Goal: Browse casually

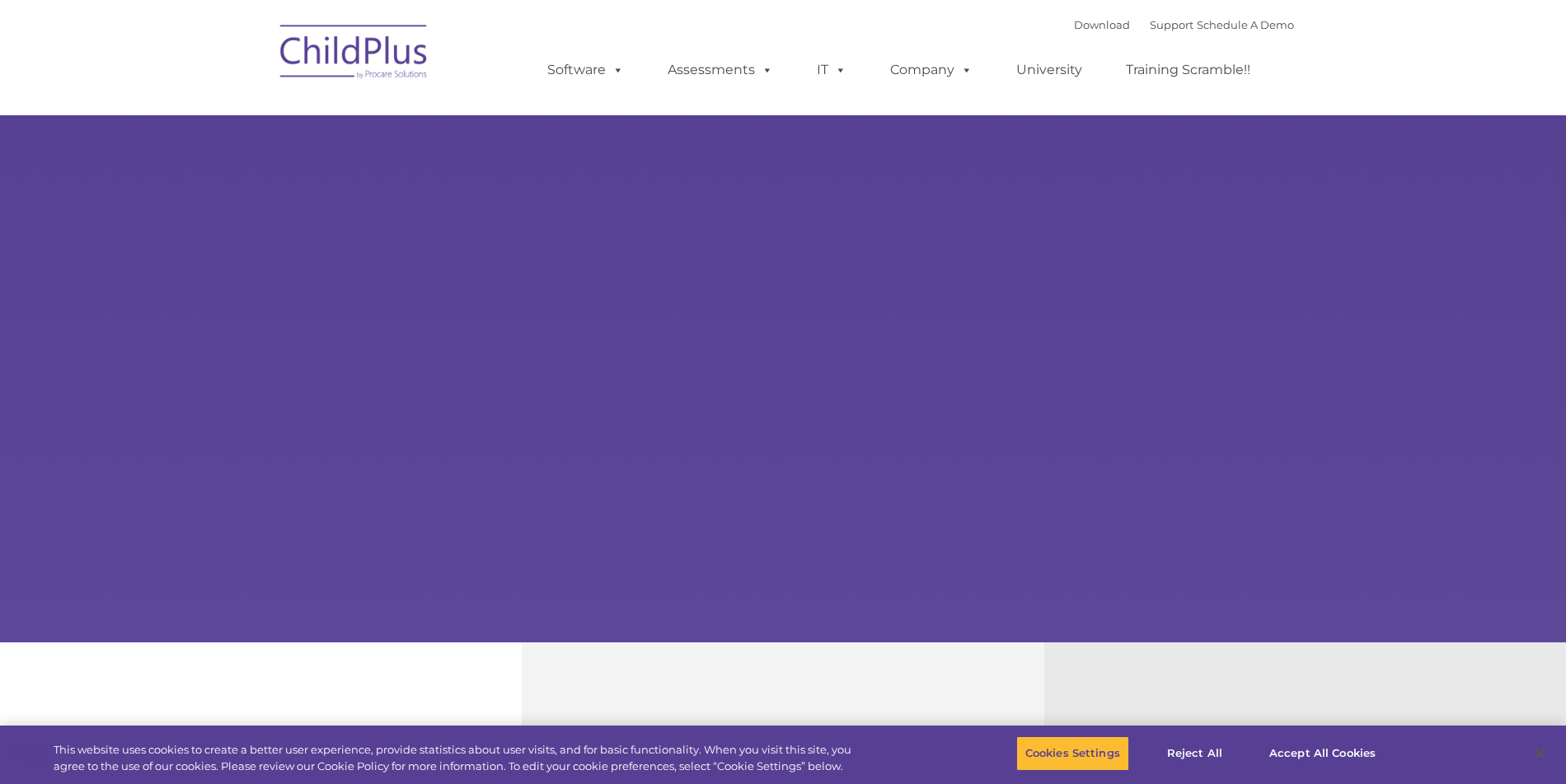
select select "MEDIUM"
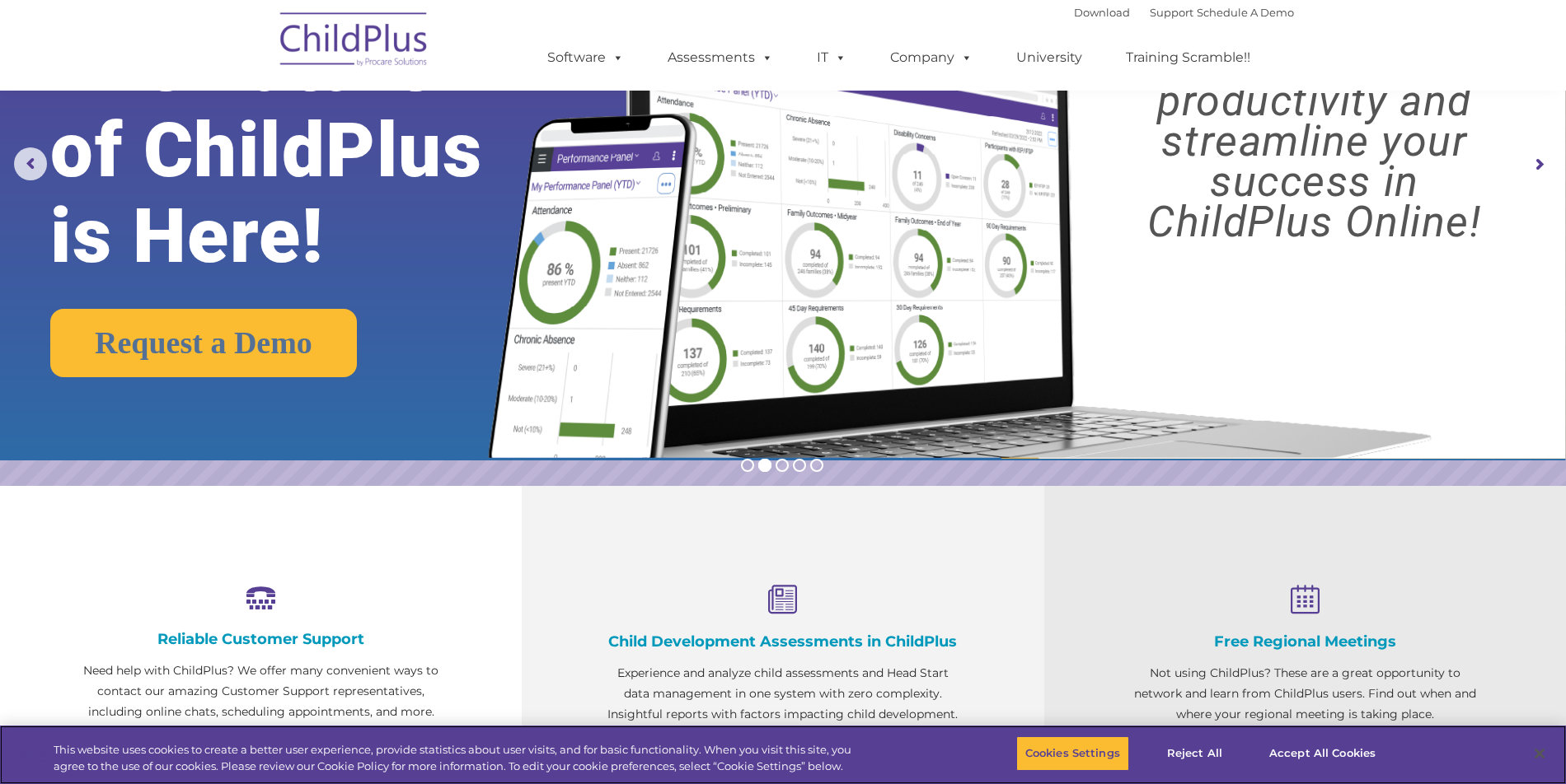
scroll to position [165, 0]
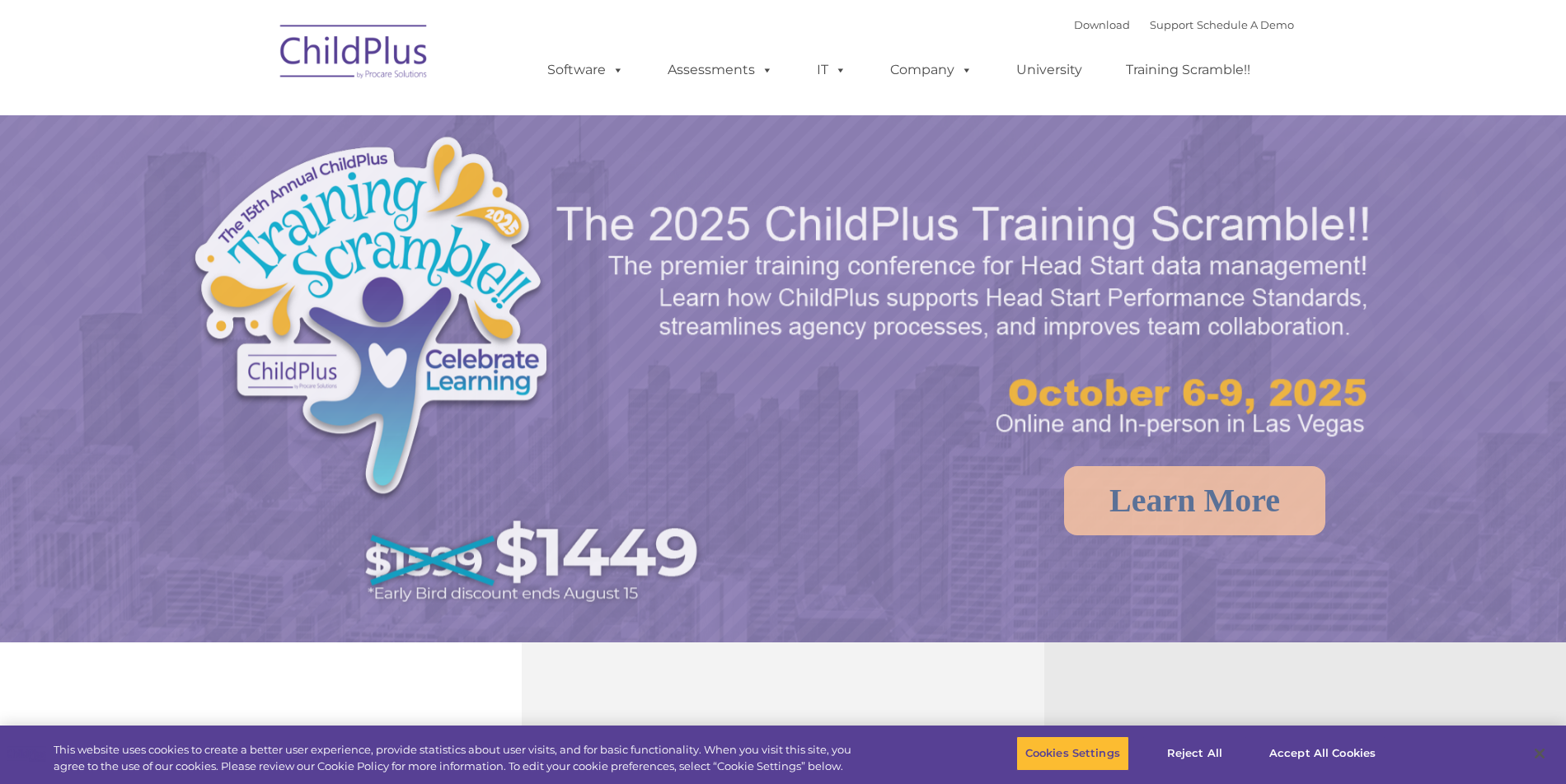
select select "MEDIUM"
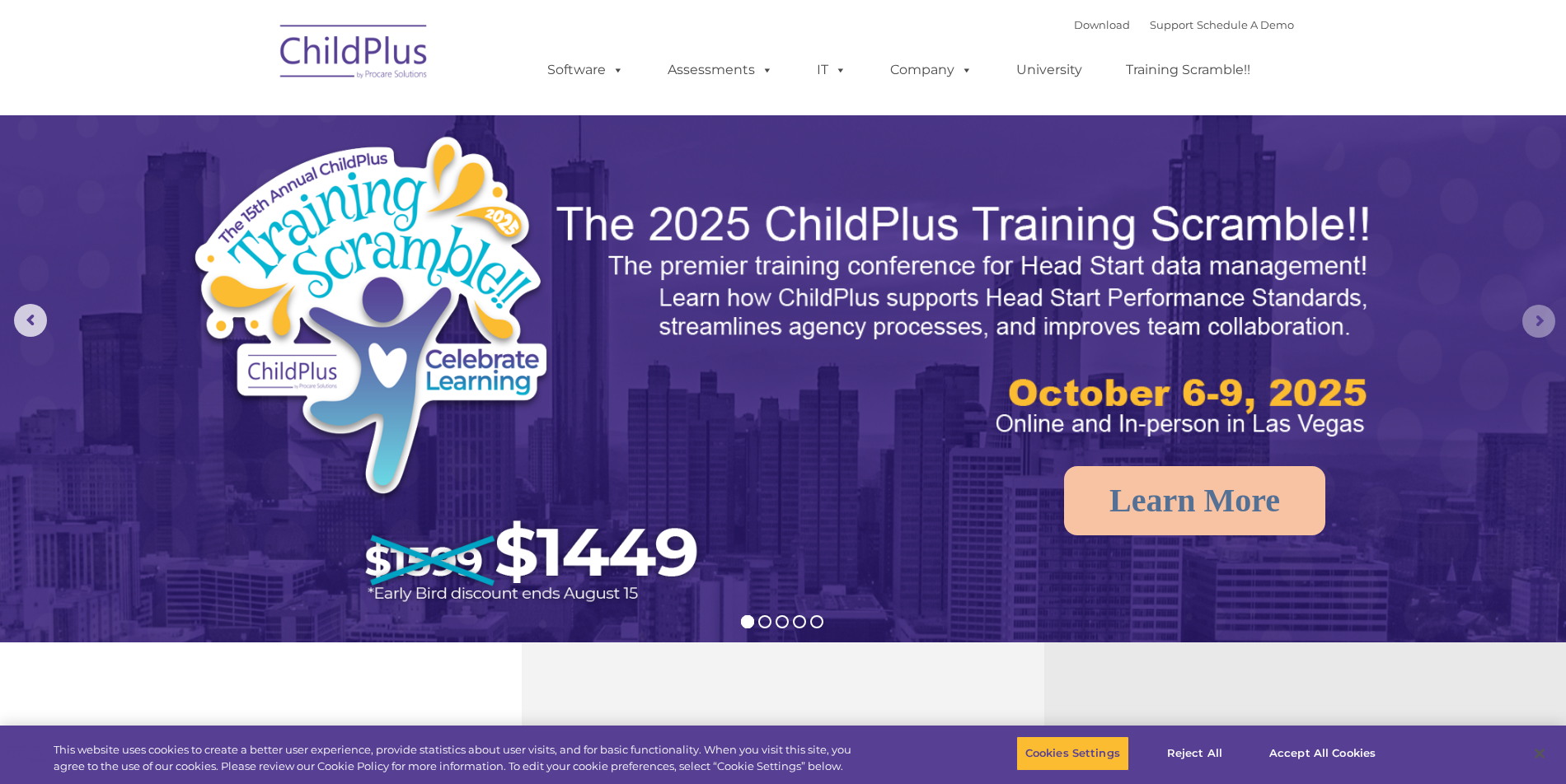
click at [1537, 330] on rs-arrow at bounding box center [1539, 321] width 33 height 33
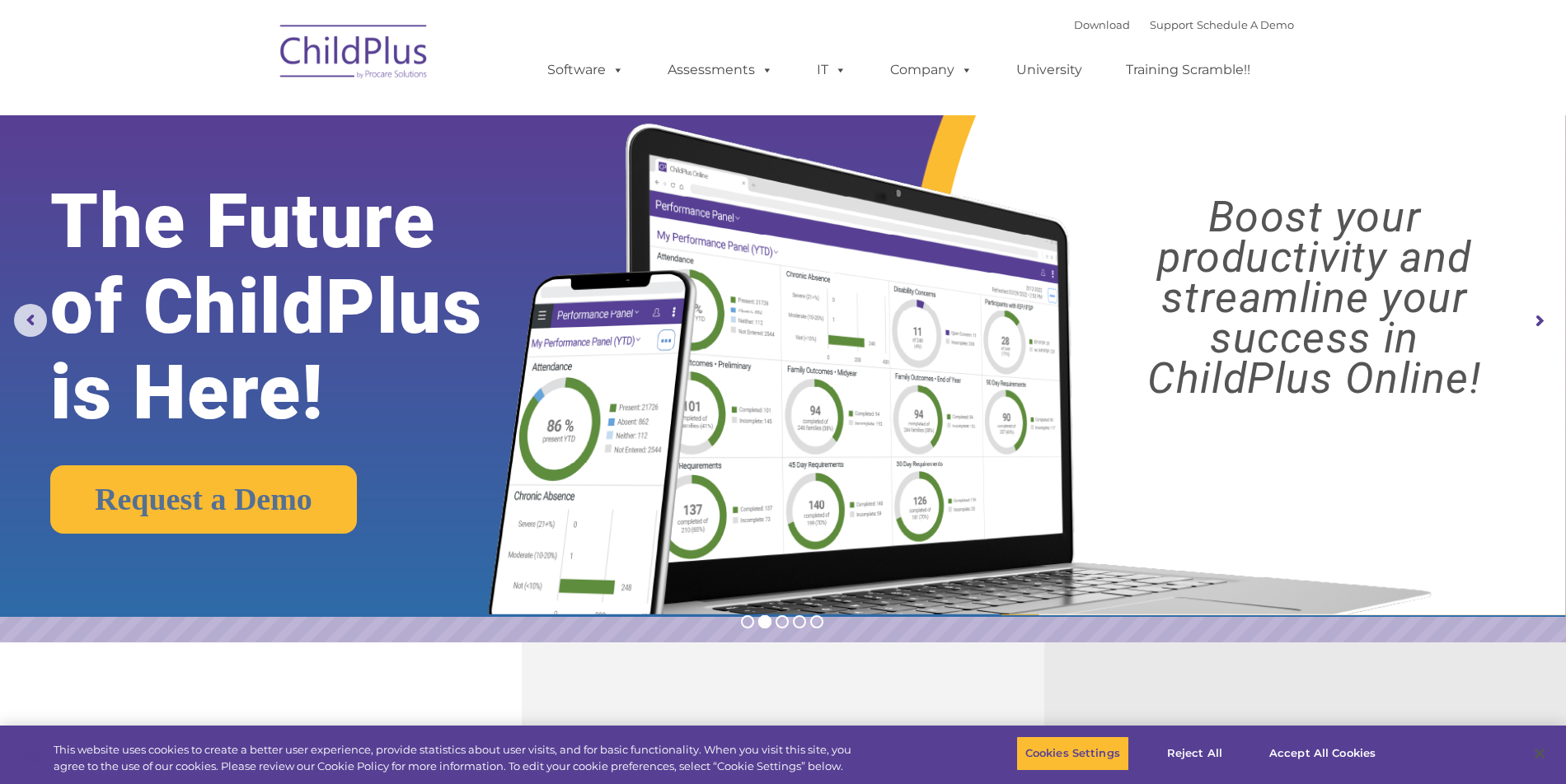
click at [1536, 331] on rs-arrow at bounding box center [1539, 321] width 33 height 33
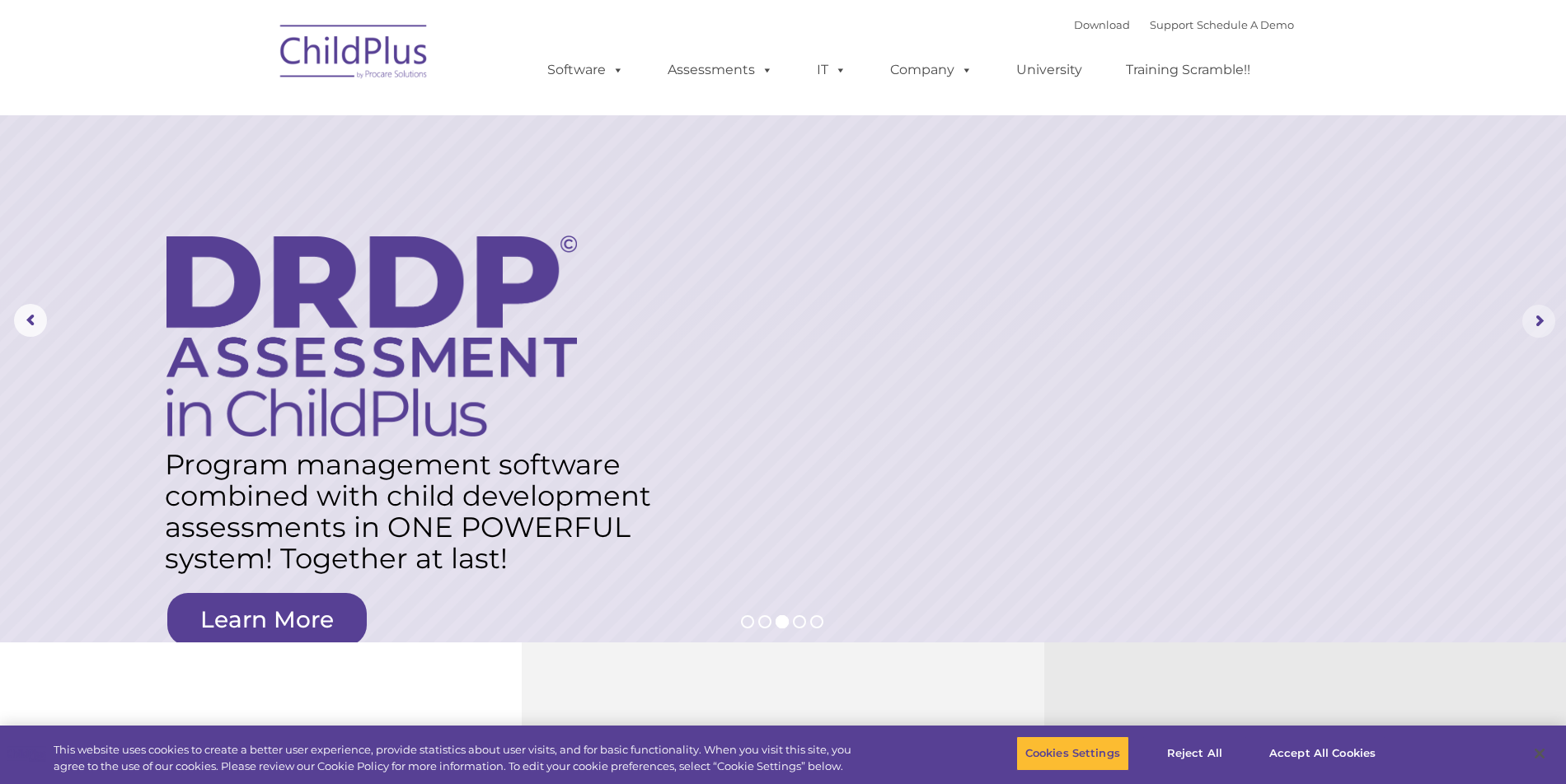
click at [1535, 332] on rs-arrow at bounding box center [1539, 321] width 33 height 33
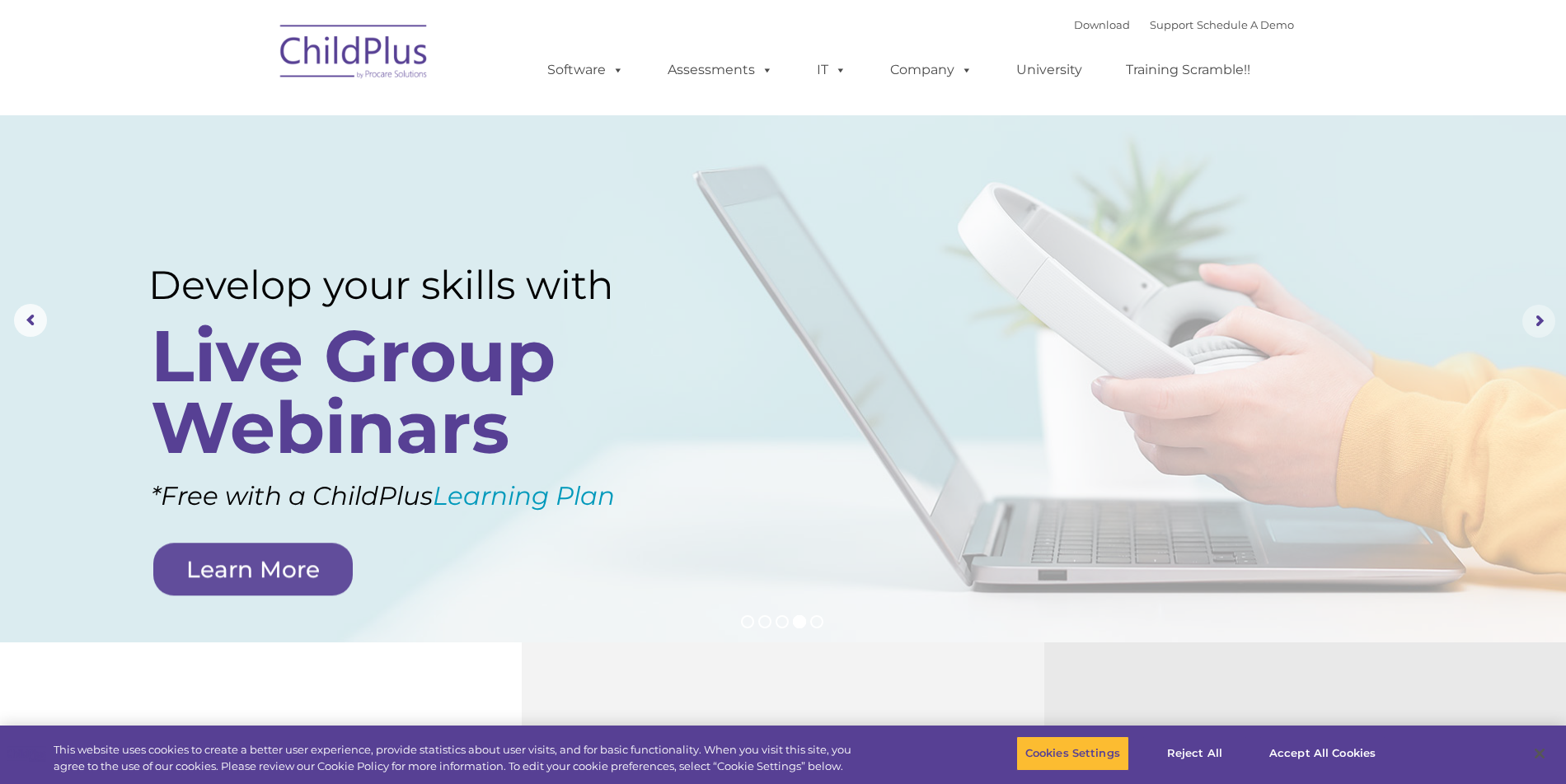
click at [1535, 332] on rs-arrow at bounding box center [1539, 321] width 33 height 33
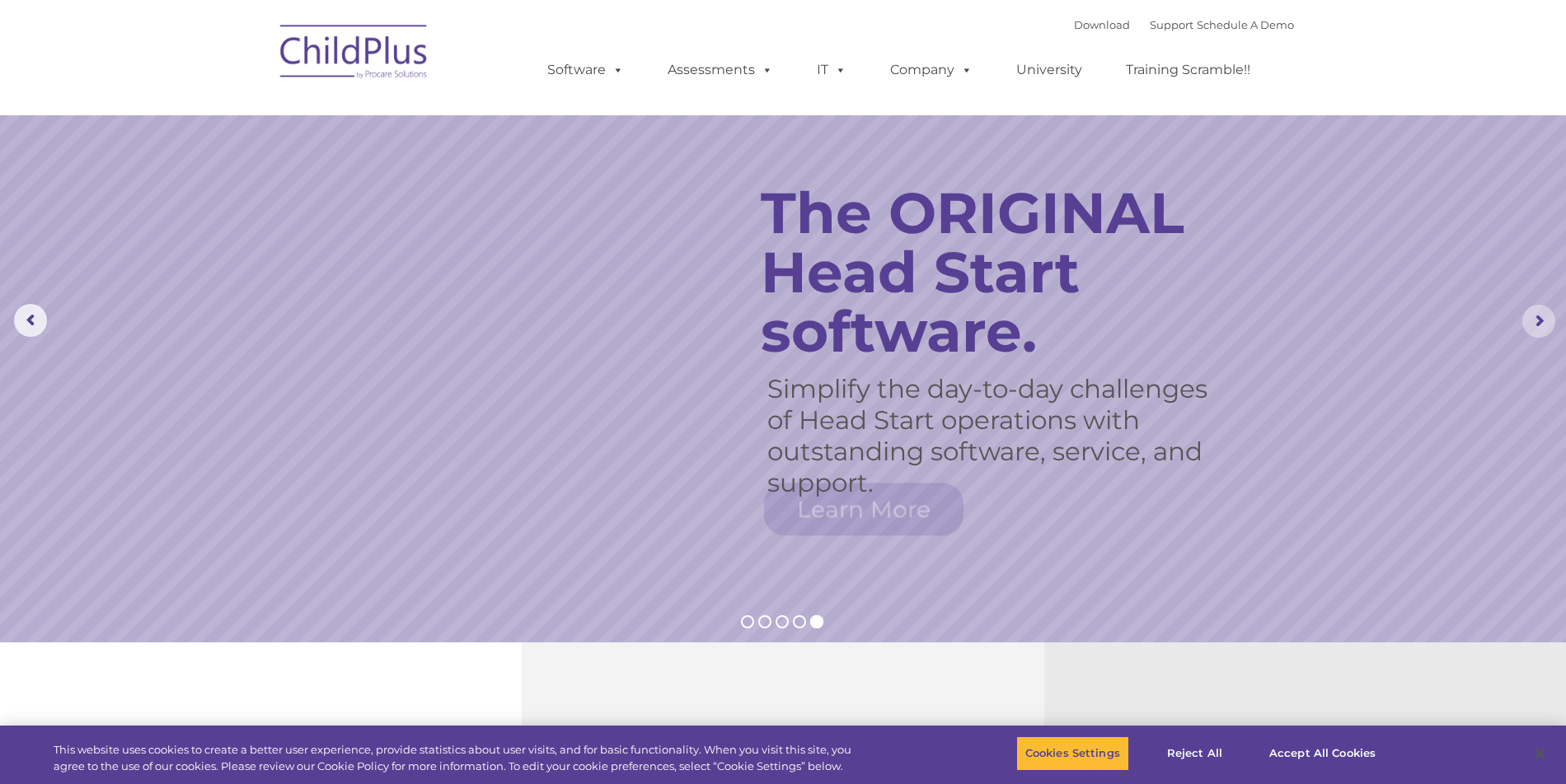
click at [1535, 332] on rs-arrow at bounding box center [1539, 321] width 33 height 33
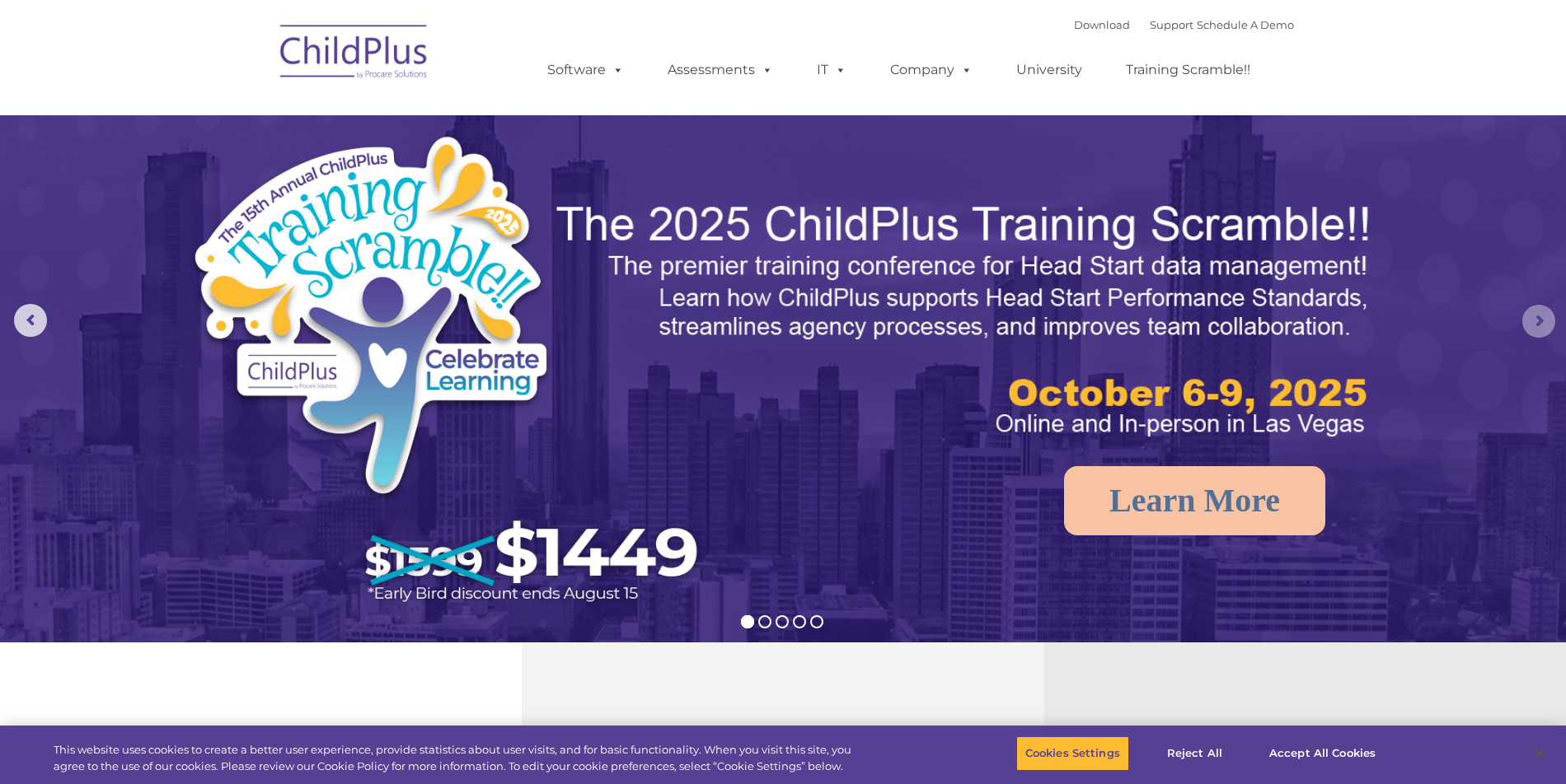
click at [1535, 334] on rs-arrow at bounding box center [1539, 321] width 33 height 33
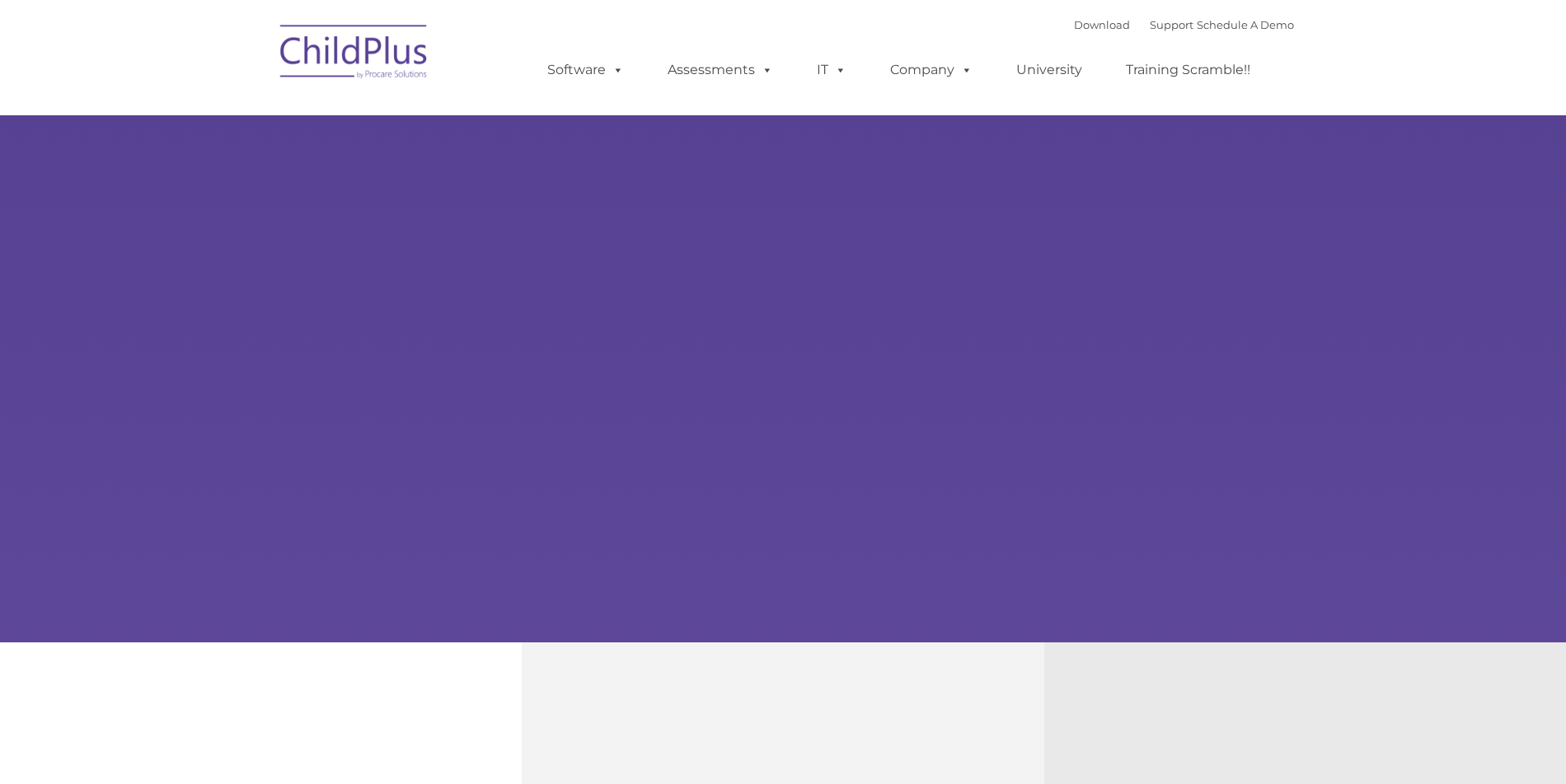
type input ""
